Goal: Information Seeking & Learning: Learn about a topic

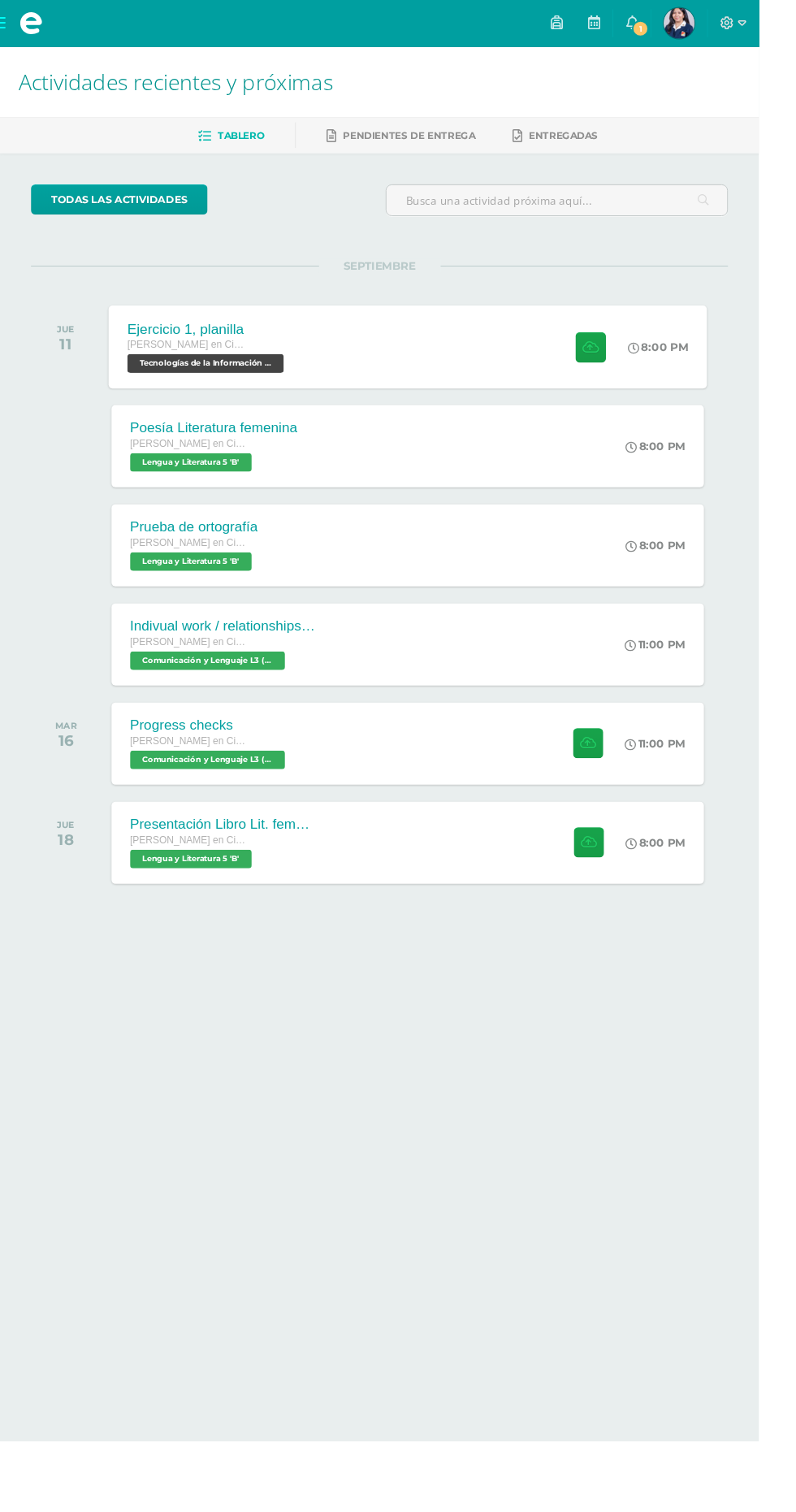
click at [438, 346] on div "Ejercicio 1, planilla [PERSON_NAME] en Ciencias y Letras Tecnologías de la Info…" at bounding box center [427, 363] width 628 height 87
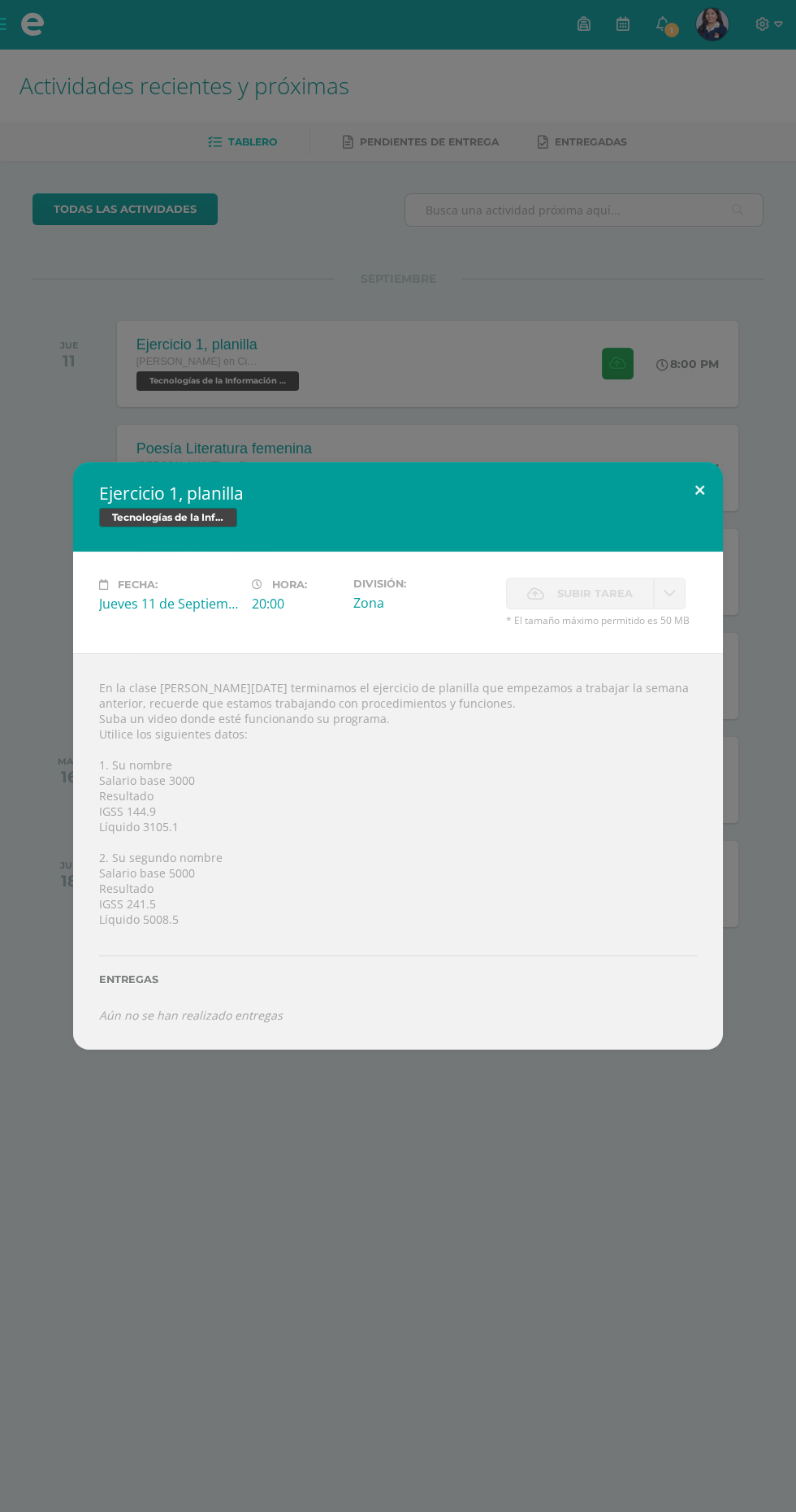
click at [697, 507] on button at bounding box center [699, 490] width 46 height 56
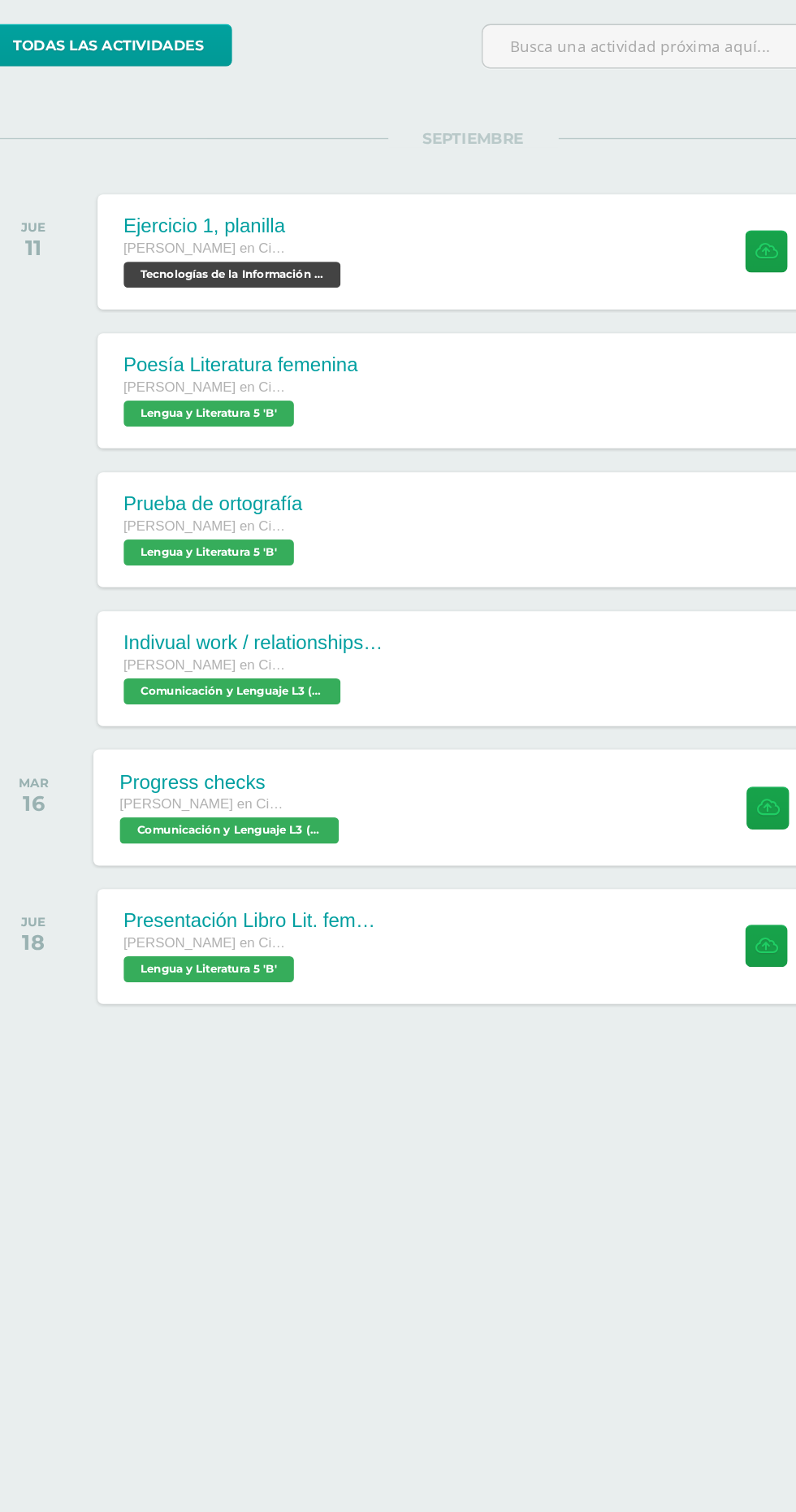
click at [422, 790] on div "Progress checks [PERSON_NAME] en Ciencias y Letras Comunicación y Lenguaje L3 (…" at bounding box center [427, 780] width 628 height 87
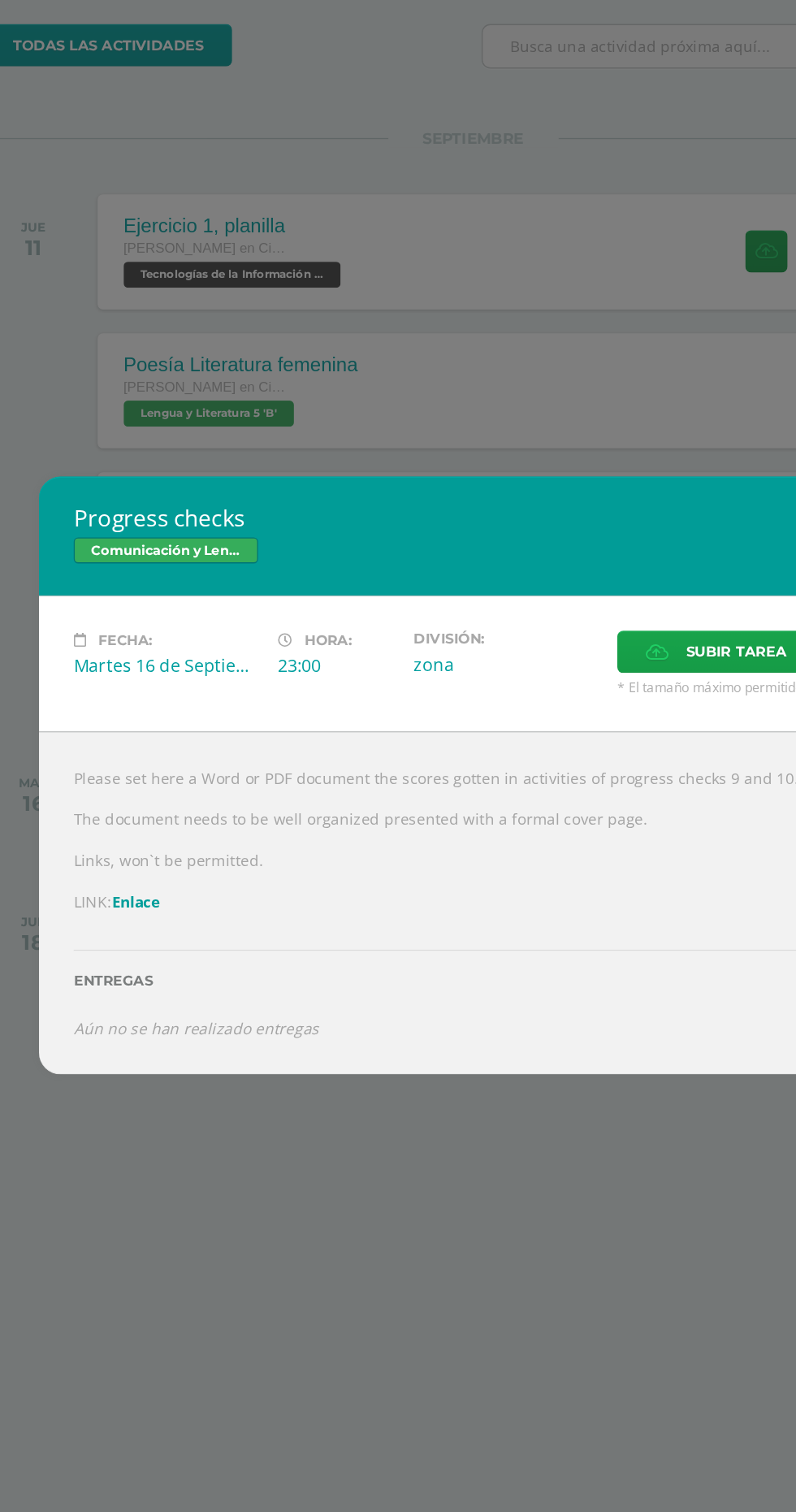
click at [342, 1079] on div "Progress checks Comunicación y Lenguaje L3 (Inglés) 5 Fecha: [DATE] Hora: 23:00…" at bounding box center [398, 756] width 796 height 1512
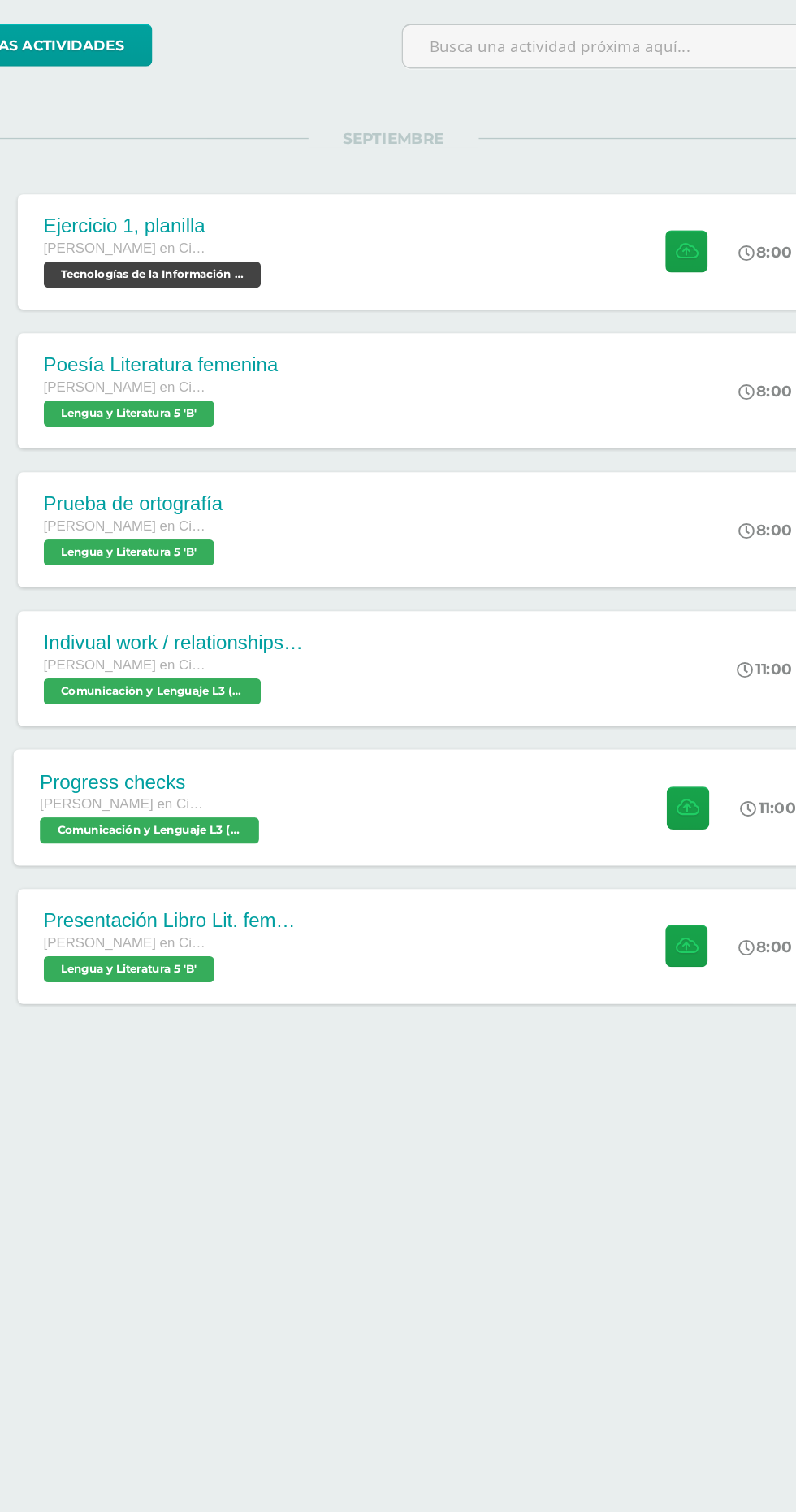
click at [448, 786] on div "Progress checks [PERSON_NAME] en Ciencias y Letras Comunicación y Lenguaje L3 (…" at bounding box center [427, 780] width 628 height 87
